Goal: Download file/media

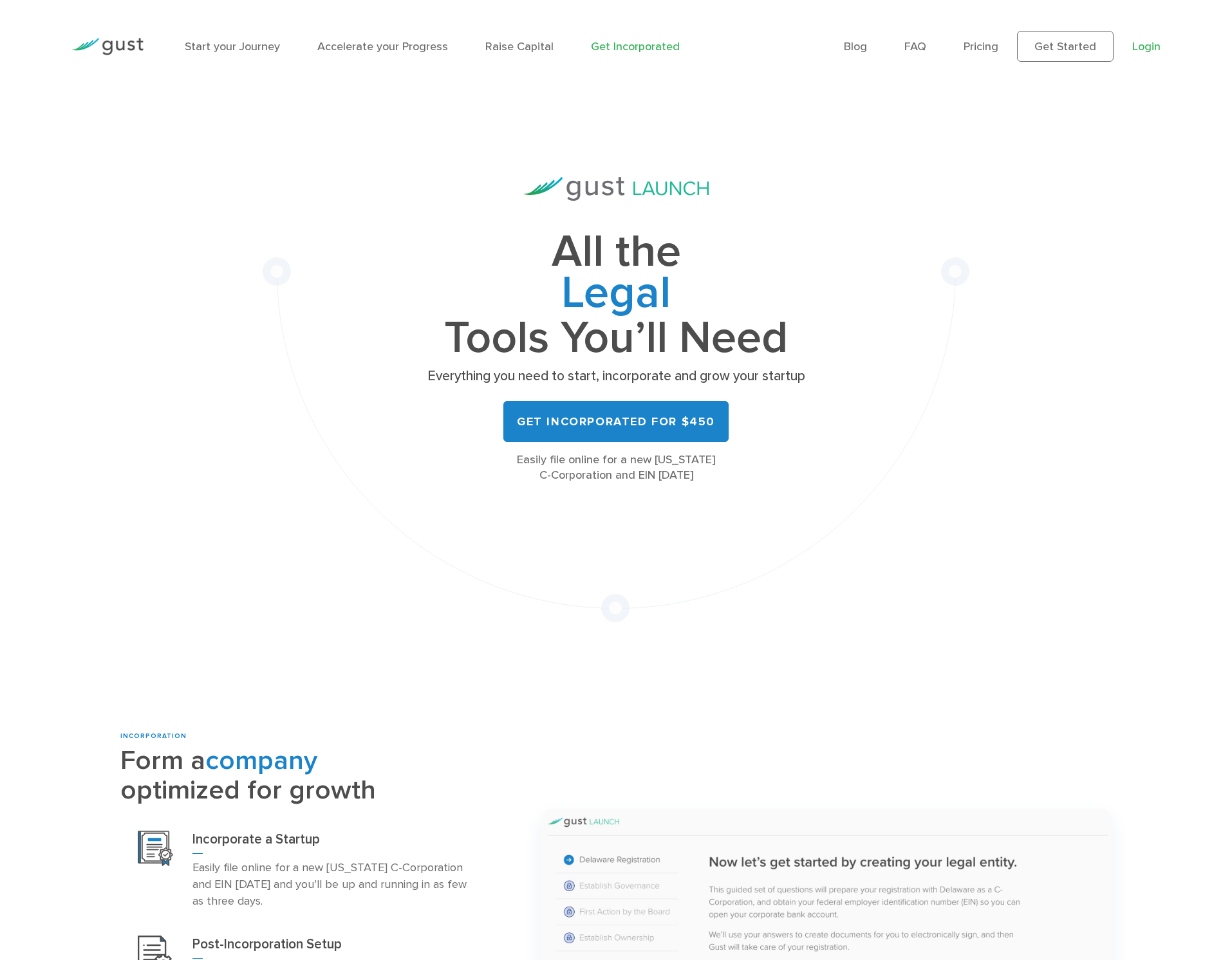
click at [1143, 41] on link "Login" at bounding box center [1147, 46] width 29 height 14
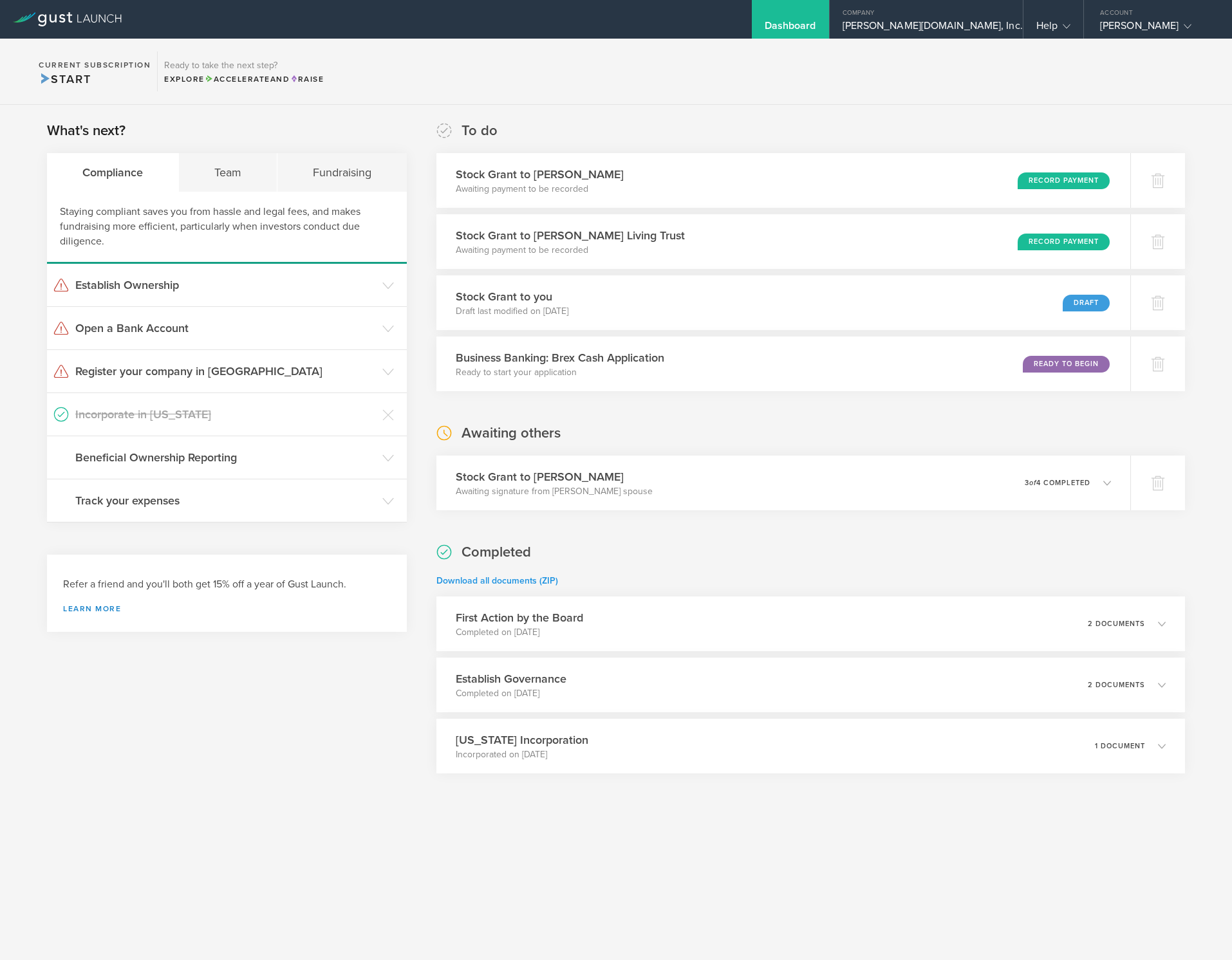
click at [522, 580] on link "Download all documents (ZIP)" at bounding box center [497, 581] width 122 height 11
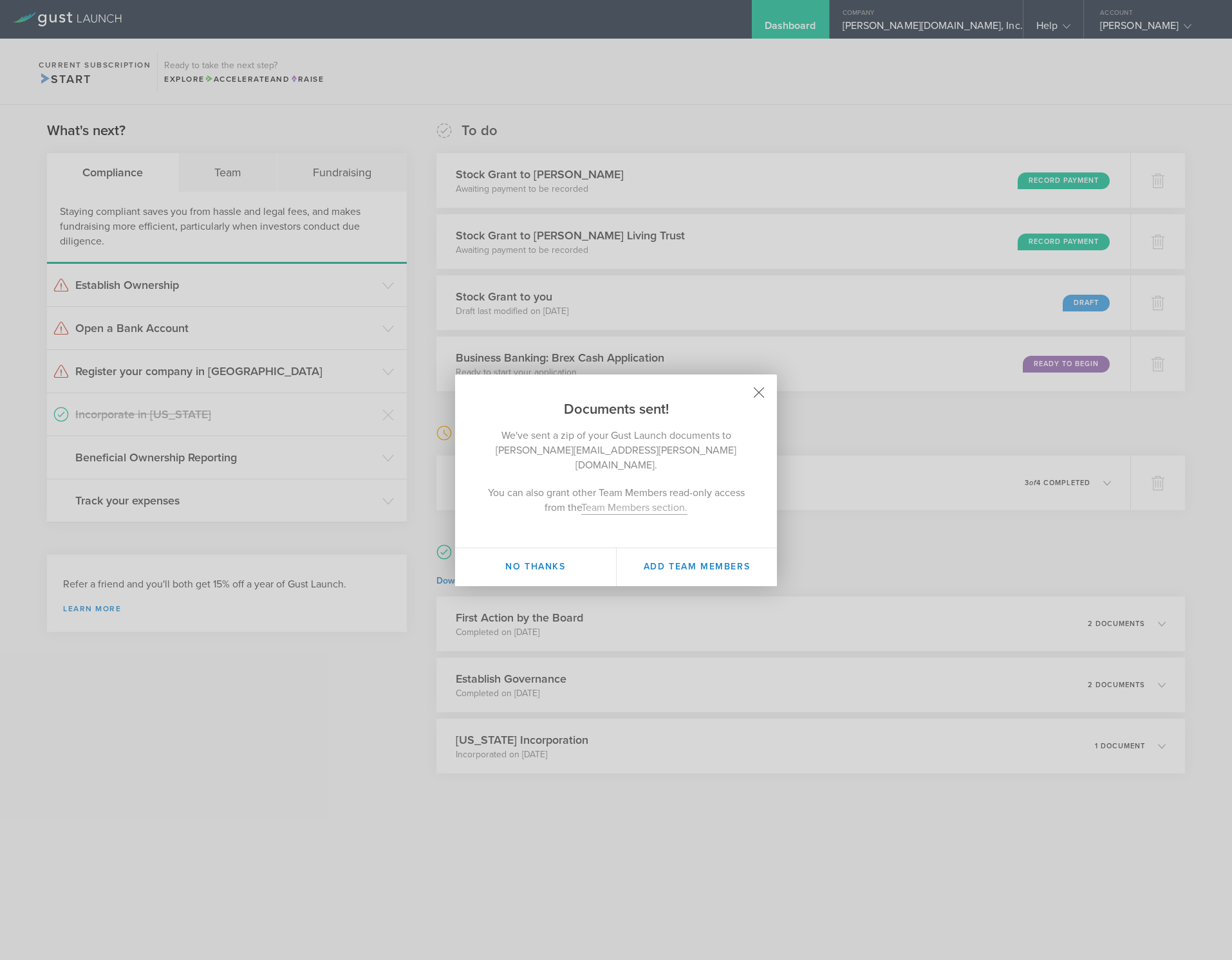
click at [758, 398] on icon at bounding box center [759, 392] width 11 height 11
